Goal: Transaction & Acquisition: Purchase product/service

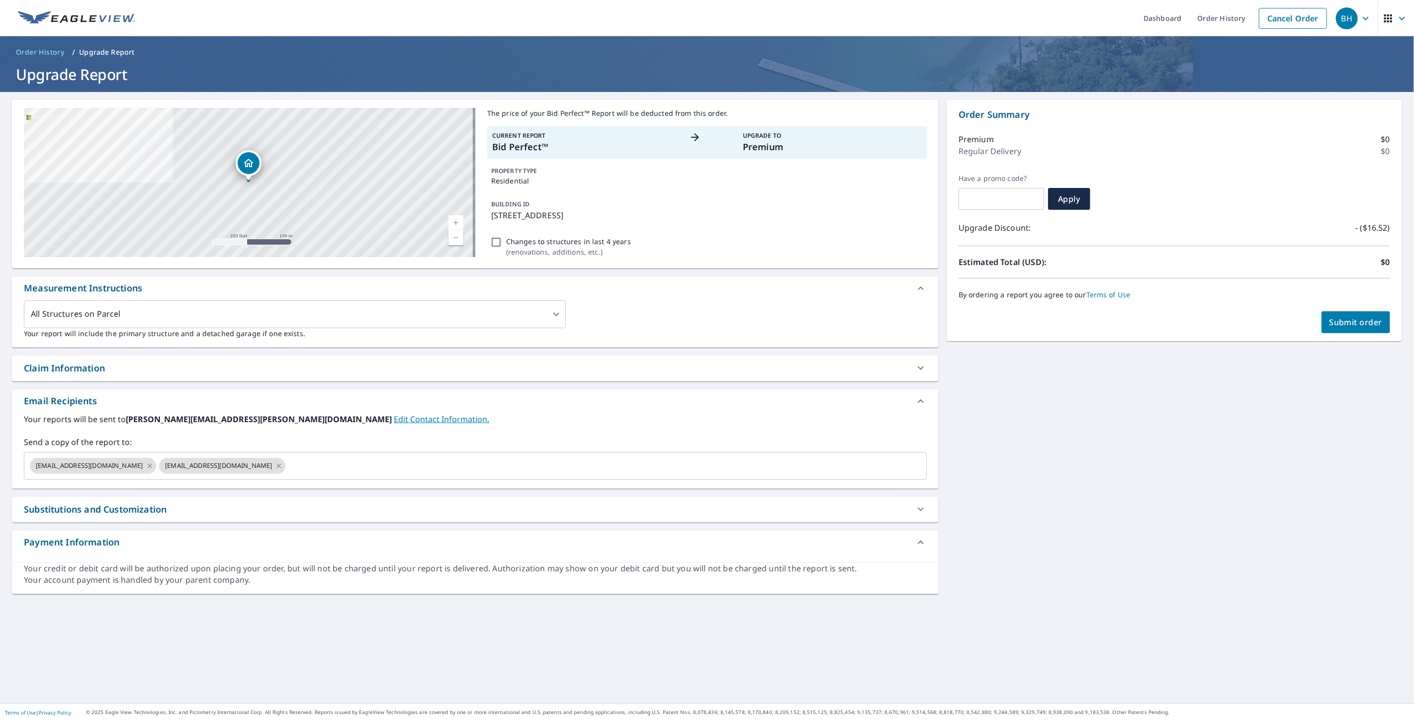
click at [1335, 325] on span "Submit order" at bounding box center [1356, 322] width 53 height 11
checkbox input "true"
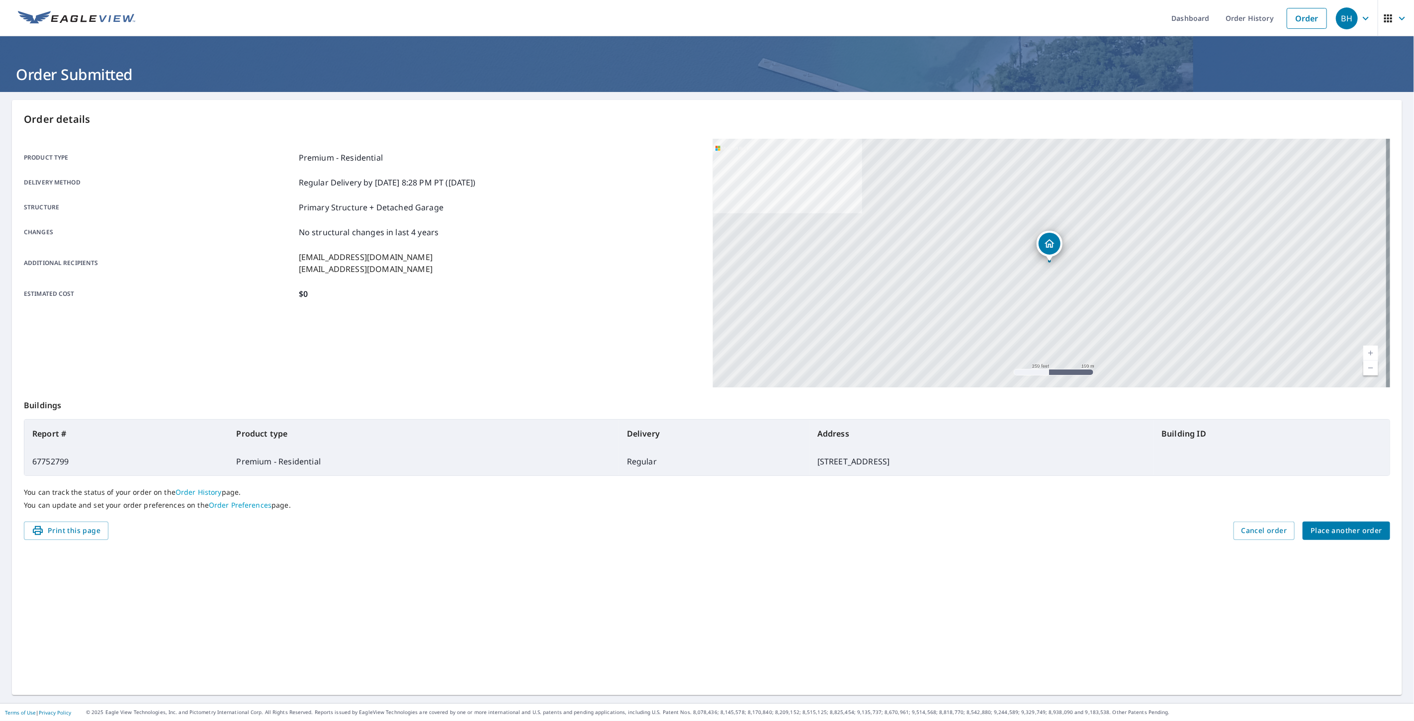
click at [47, 461] on td "67752799" at bounding box center [126, 462] width 204 height 28
copy td "67752799"
